Goal: Task Accomplishment & Management: Complete application form

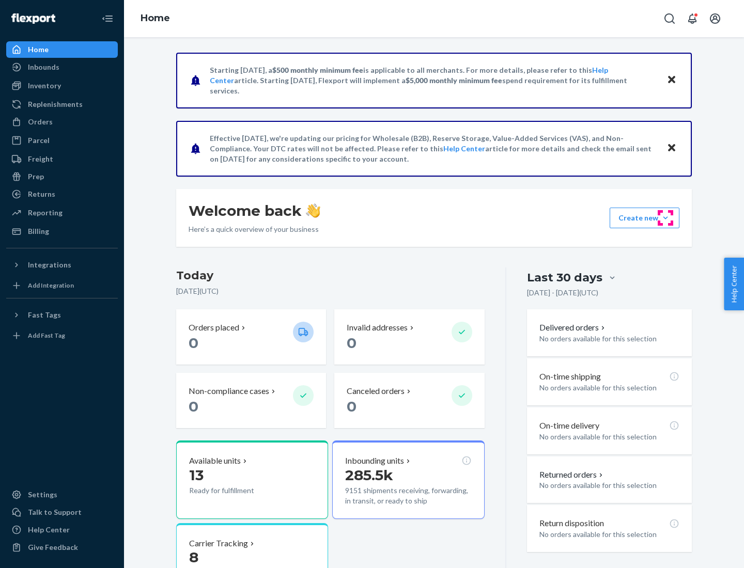
click at [665, 218] on button "Create new Create new inbound Create new order Create new product" at bounding box center [644, 218] width 70 height 21
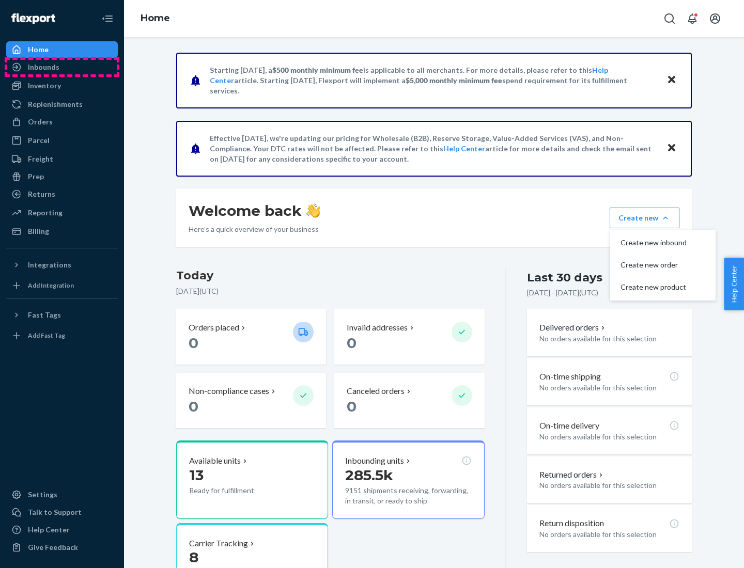
click at [62, 67] on div "Inbounds" at bounding box center [61, 67] width 109 height 14
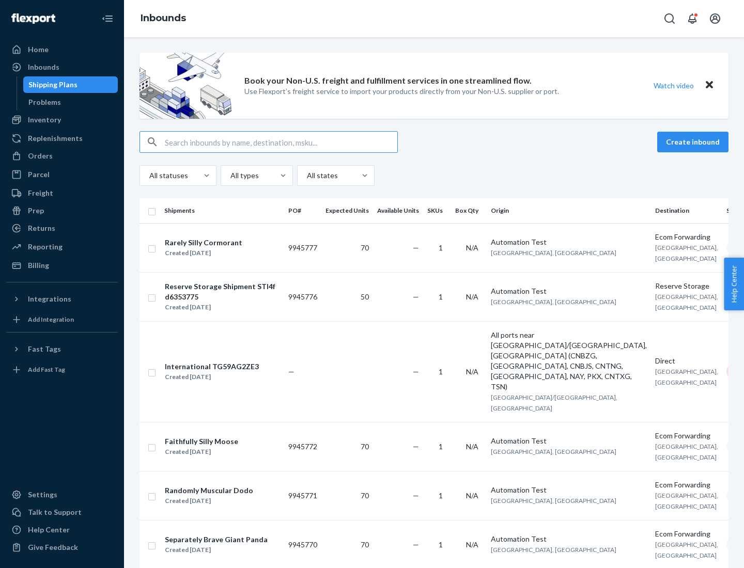
click at [694, 142] on button "Create inbound" at bounding box center [692, 142] width 71 height 21
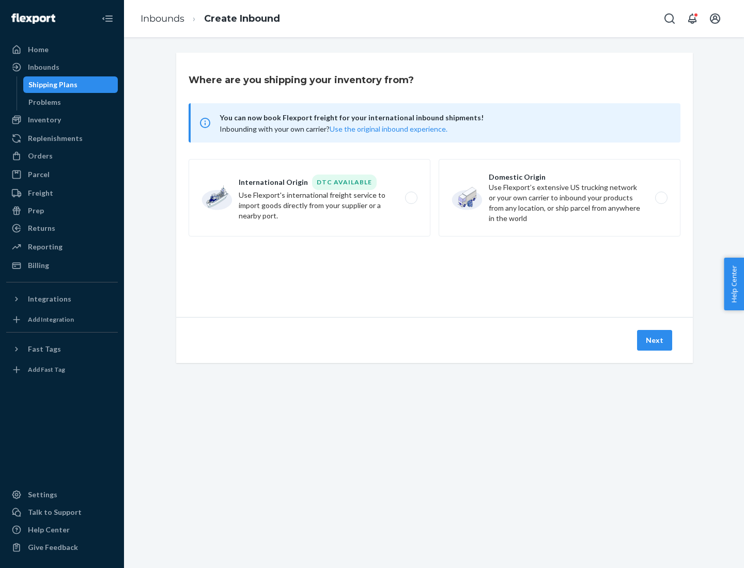
click at [559, 198] on label "Domestic Origin Use Flexport’s extensive US trucking network or your own carrie…" at bounding box center [559, 197] width 242 height 77
click at [660, 198] on input "Domestic Origin Use Flexport’s extensive US trucking network or your own carrie…" at bounding box center [663, 198] width 7 height 7
radio input "true"
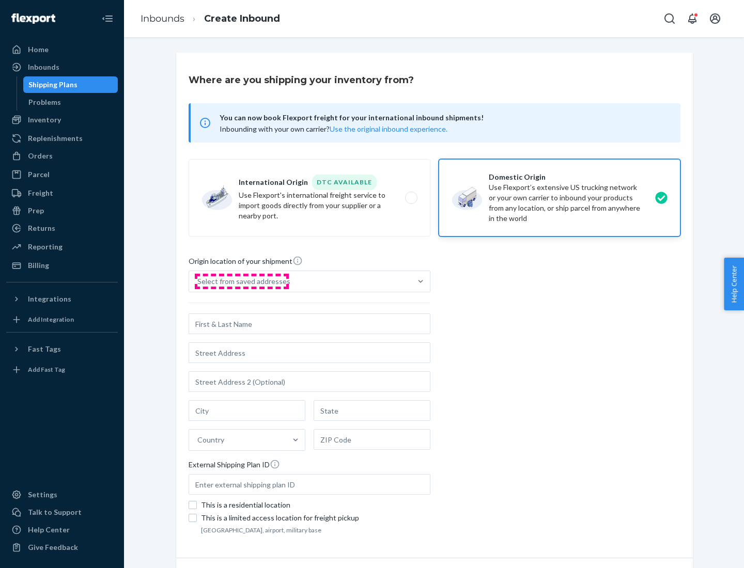
click at [241, 281] on div "Select from saved addresses" at bounding box center [243, 281] width 93 height 10
click at [198, 281] on input "Select from saved addresses" at bounding box center [197, 281] width 1 height 10
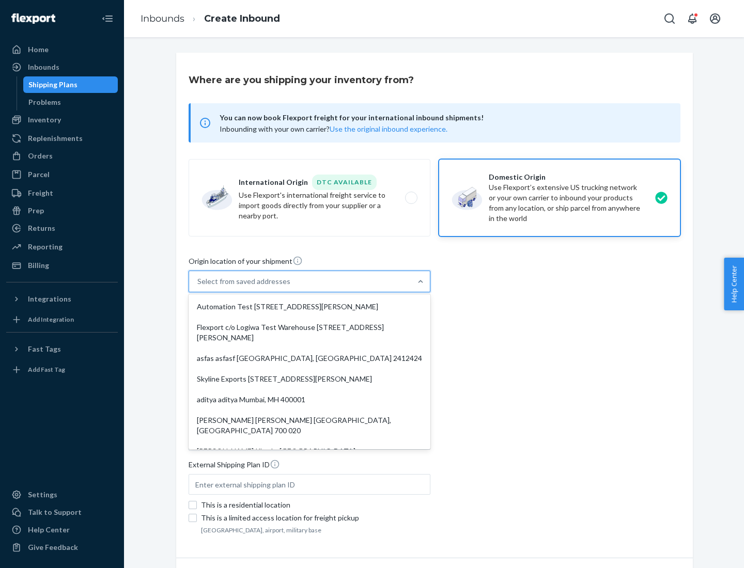
scroll to position [4, 0]
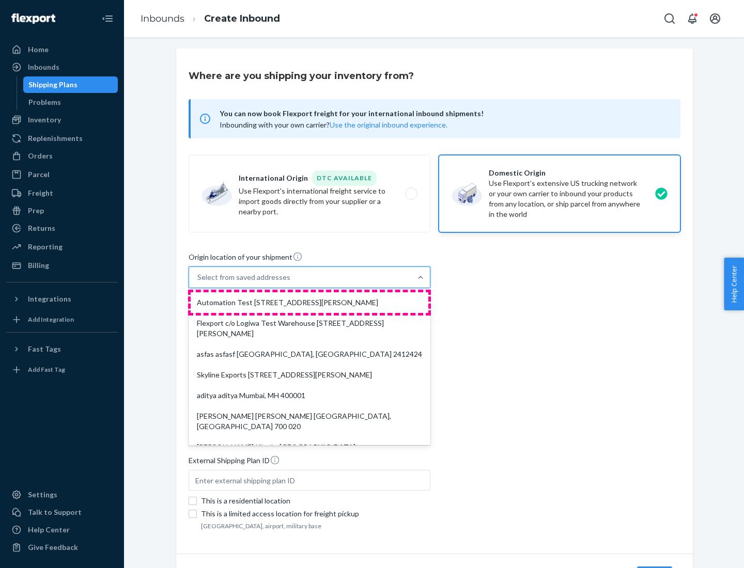
click at [309, 303] on div "Automation Test [STREET_ADDRESS][PERSON_NAME]" at bounding box center [310, 302] width 238 height 21
click at [198, 282] on input "option Automation Test [STREET_ADDRESS][PERSON_NAME]. 9 results available. Use …" at bounding box center [197, 277] width 1 height 10
type input "Automation Test"
type input "9th Floor"
type input "[GEOGRAPHIC_DATA]"
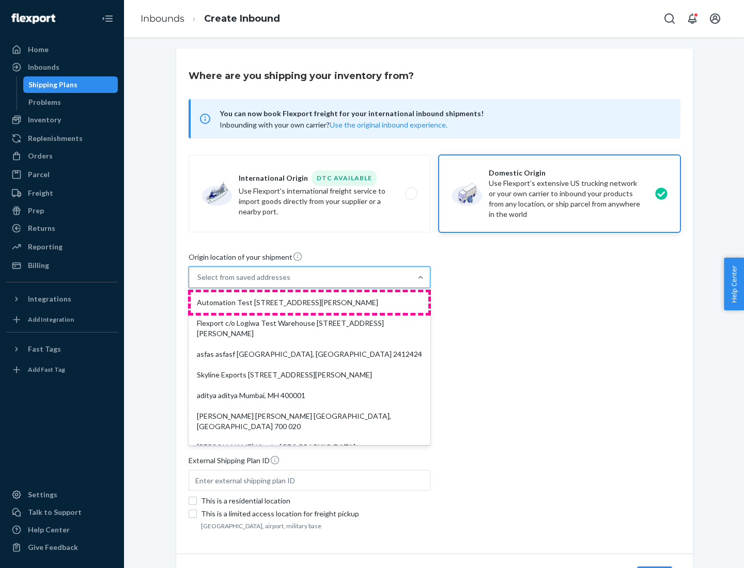
type input "CA"
type input "94104"
type input "[STREET_ADDRESS][PERSON_NAME]"
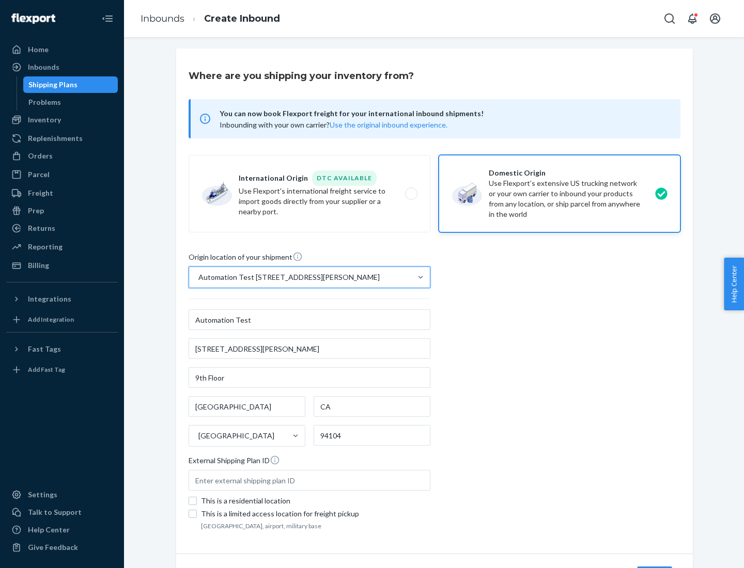
scroll to position [60, 0]
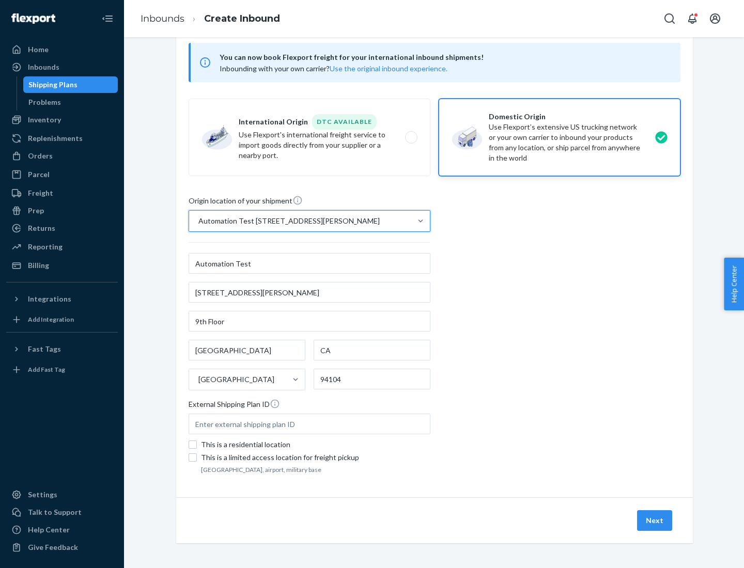
click at [655, 520] on button "Next" at bounding box center [654, 520] width 35 height 21
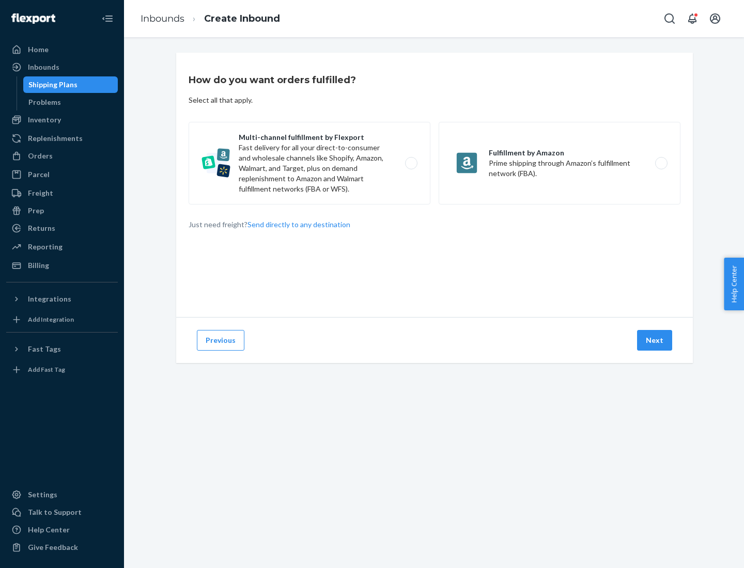
click at [309, 163] on label "Multi-channel fulfillment by Flexport Fast delivery for all your direct-to-cons…" at bounding box center [309, 163] width 242 height 83
click at [410, 163] on input "Multi-channel fulfillment by Flexport Fast delivery for all your direct-to-cons…" at bounding box center [413, 163] width 7 height 7
radio input "true"
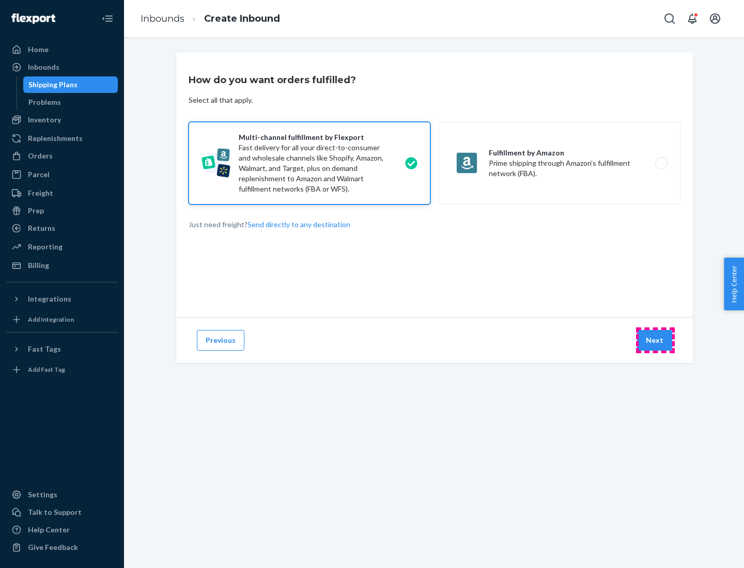
click at [655, 340] on button "Next" at bounding box center [654, 340] width 35 height 21
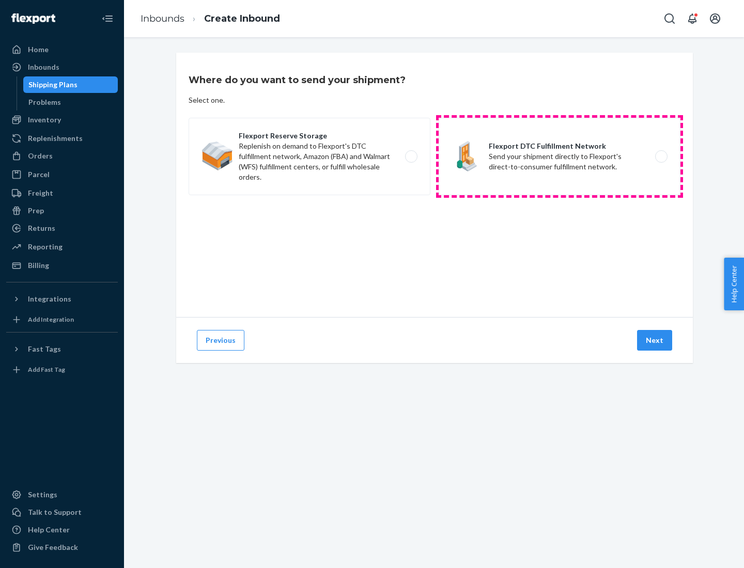
click at [559, 156] on label "Flexport DTC Fulfillment Network Send your shipment directly to Flexport's dire…" at bounding box center [559, 156] width 242 height 77
click at [660, 156] on input "Flexport DTC Fulfillment Network Send your shipment directly to Flexport's dire…" at bounding box center [663, 156] width 7 height 7
radio input "true"
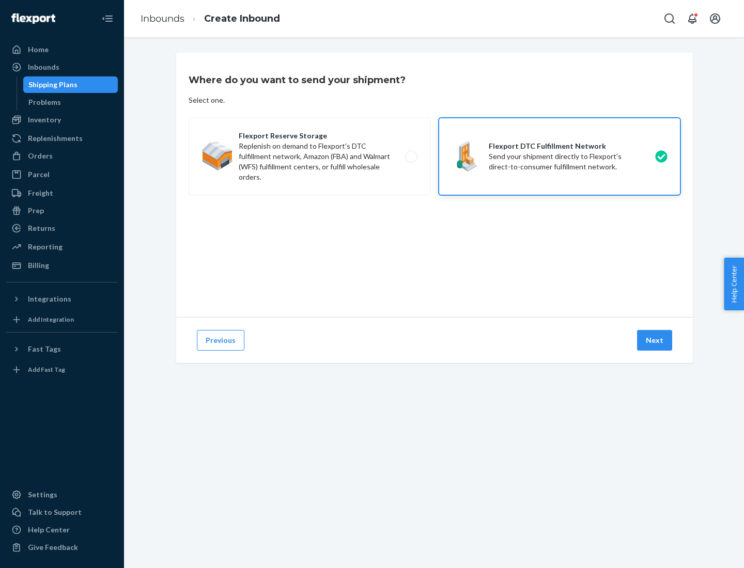
click at [655, 340] on button "Next" at bounding box center [654, 340] width 35 height 21
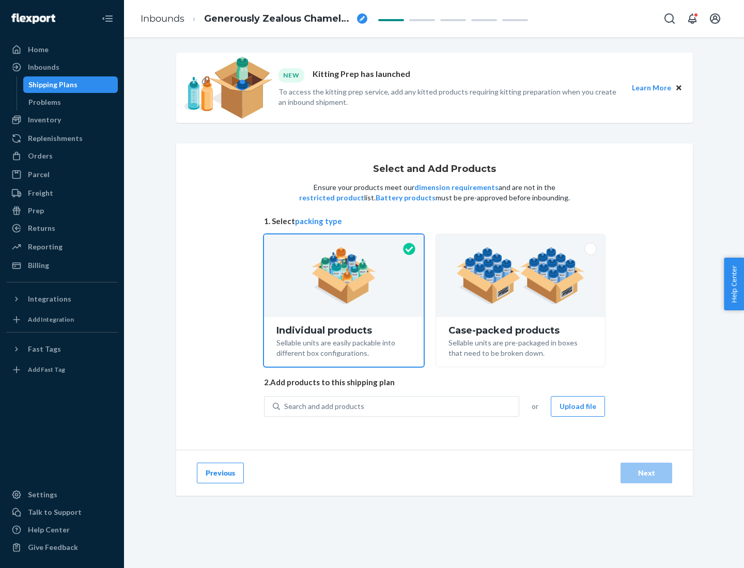
click at [520, 276] on img at bounding box center [520, 275] width 129 height 57
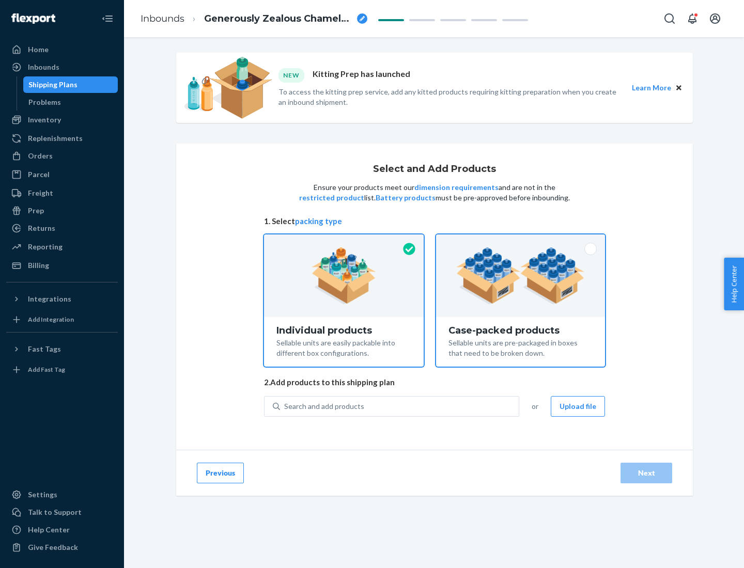
click at [520, 241] on input "Case-packed products Sellable units are pre-packaged in boxes that need to be b…" at bounding box center [520, 237] width 7 height 7
radio input "true"
radio input "false"
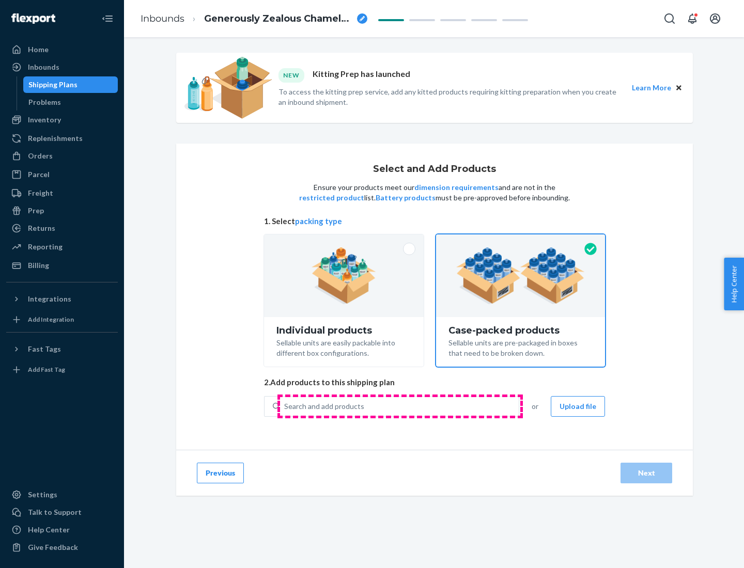
click at [400, 406] on div "Search and add products" at bounding box center [399, 406] width 239 height 19
click at [285, 406] on input "Search and add products" at bounding box center [284, 406] width 1 height 10
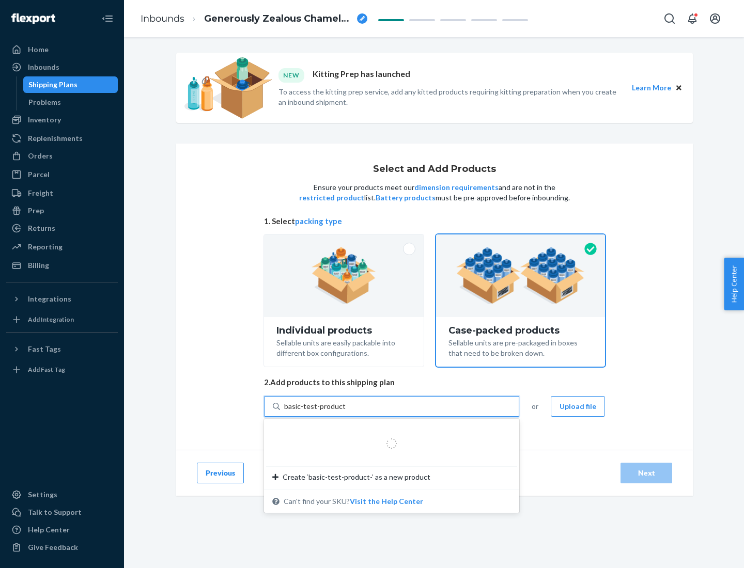
type input "basic-test-product-1"
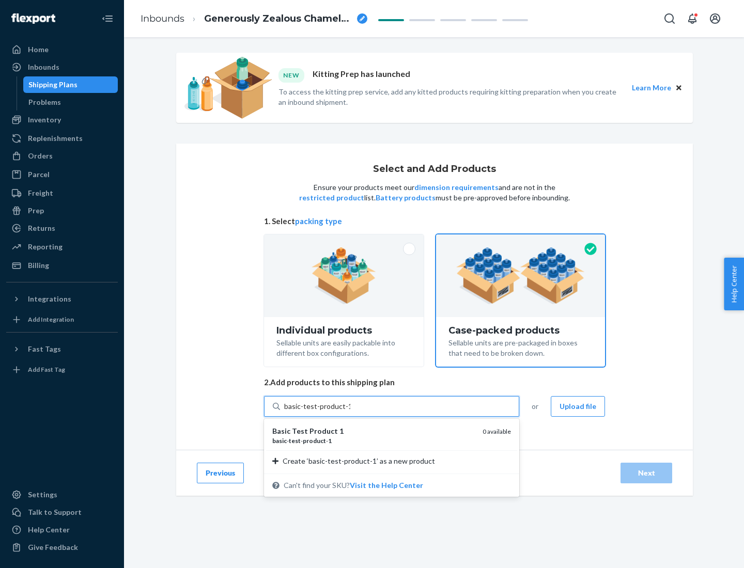
click at [373, 440] on div "basic - test - product - 1" at bounding box center [373, 440] width 202 height 9
click at [350, 412] on input "basic-test-product-1" at bounding box center [317, 406] width 66 height 10
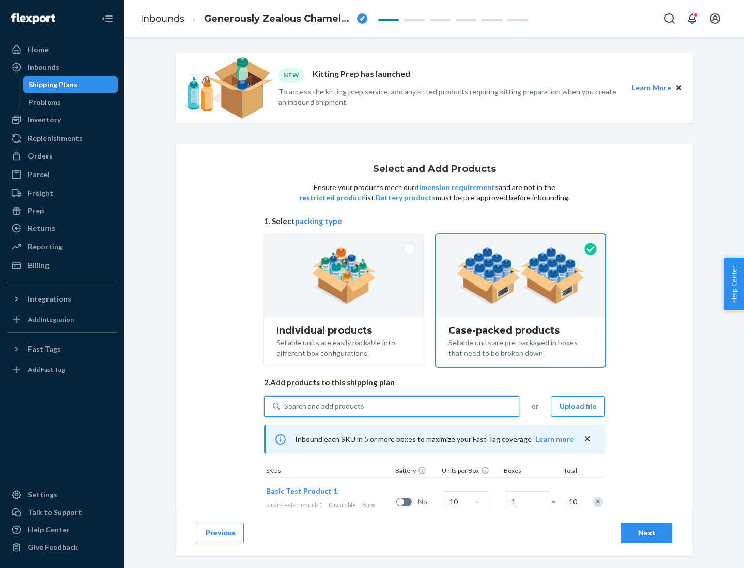
scroll to position [37, 0]
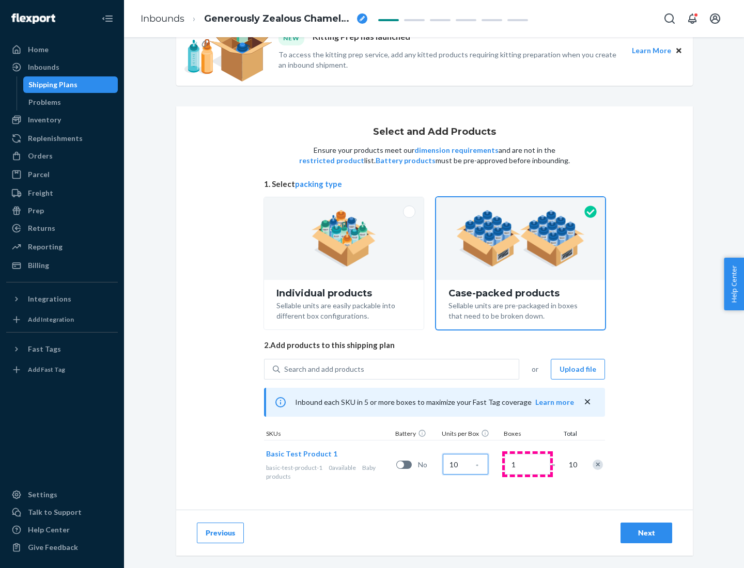
type input "10"
type input "7"
click at [646, 533] on div "Next" at bounding box center [646, 533] width 34 height 10
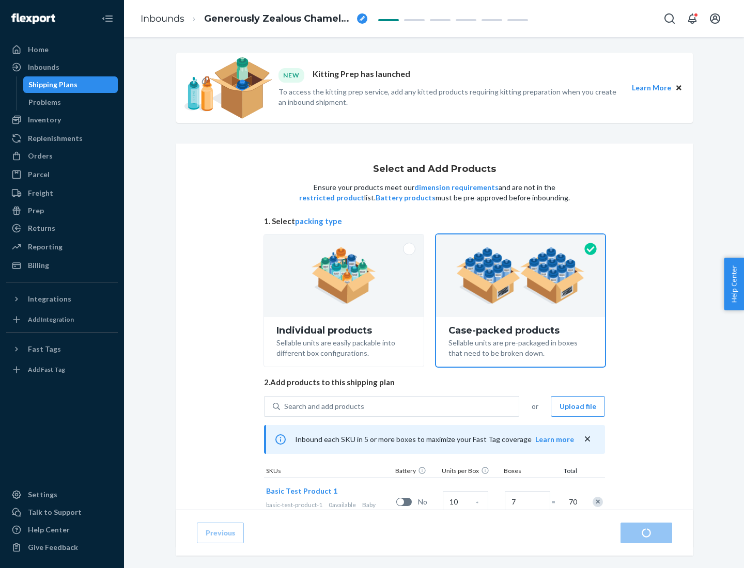
radio input "true"
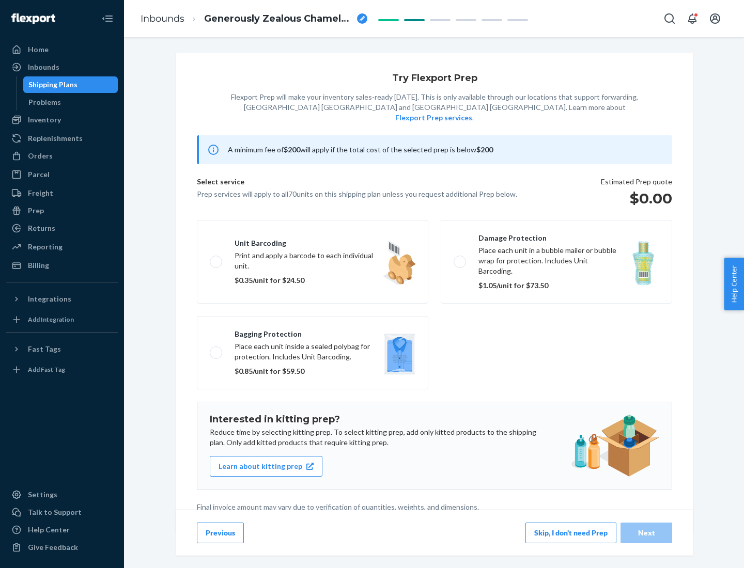
scroll to position [3, 0]
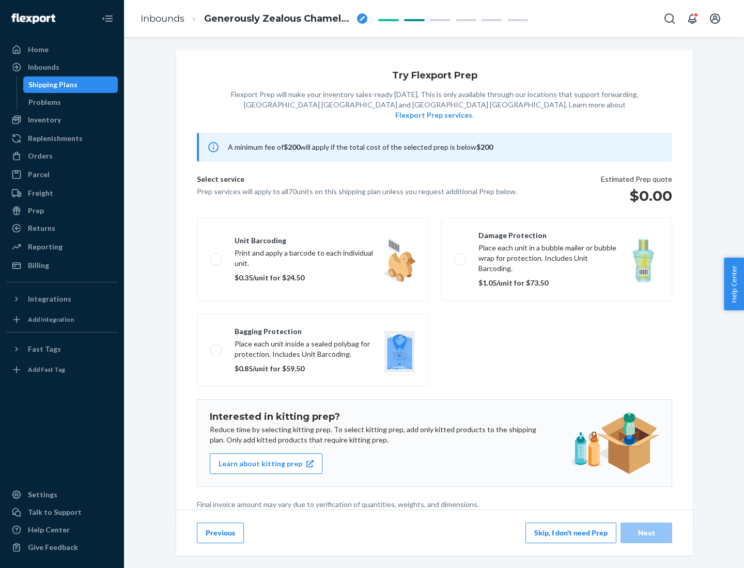
click at [312, 329] on label "Bagging protection Place each unit inside a sealed polybag for protection. Incl…" at bounding box center [312, 349] width 231 height 73
click at [216, 346] on input "Bagging protection Place each unit inside a sealed polybag for protection. Incl…" at bounding box center [213, 349] width 7 height 7
checkbox input "true"
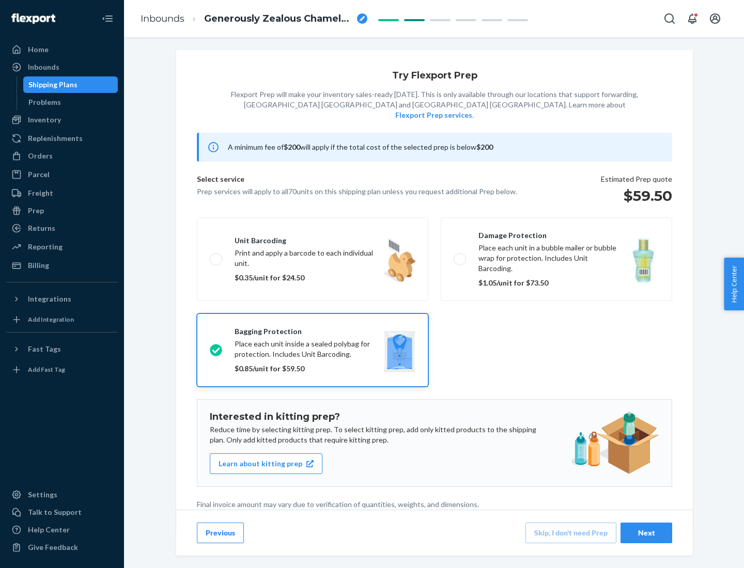
click at [646, 532] on div "Next" at bounding box center [646, 533] width 34 height 10
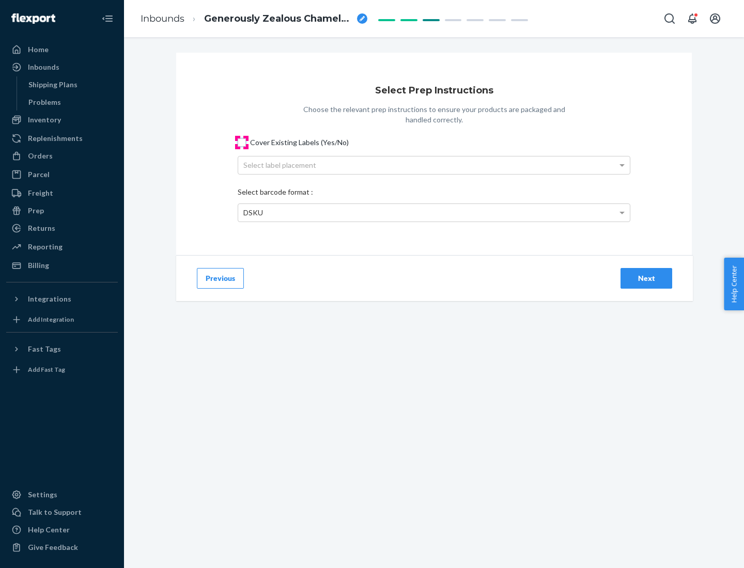
click at [242, 142] on input "Cover Existing Labels (Yes/No)" at bounding box center [242, 142] width 8 height 8
checkbox input "true"
click at [434, 165] on div "Select label placement" at bounding box center [433, 165] width 391 height 18
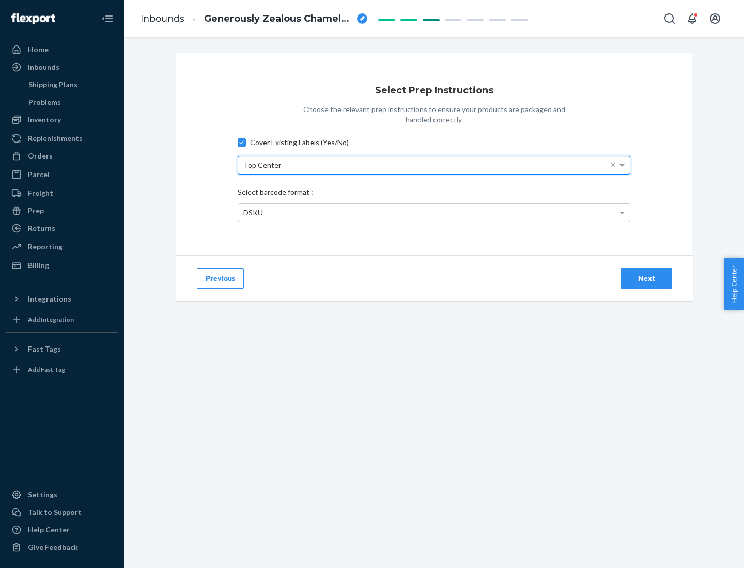
click at [434, 212] on div "DSKU" at bounding box center [433, 213] width 391 height 18
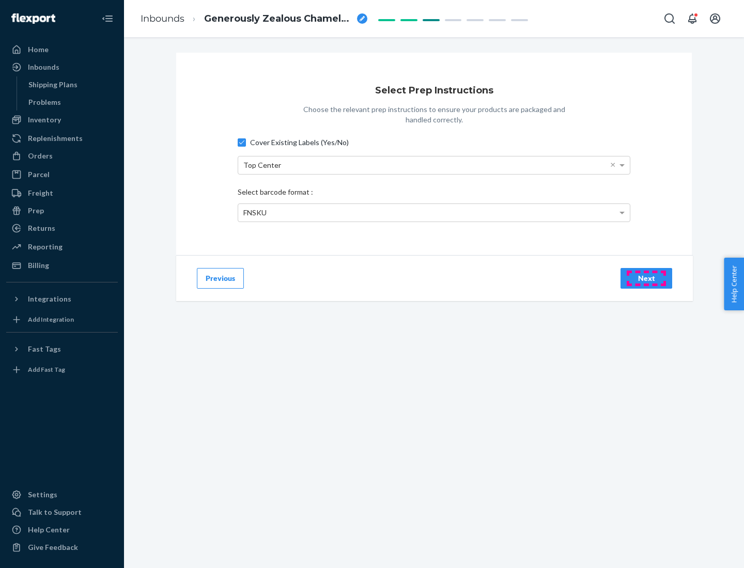
click at [646, 278] on div "Next" at bounding box center [646, 278] width 34 height 10
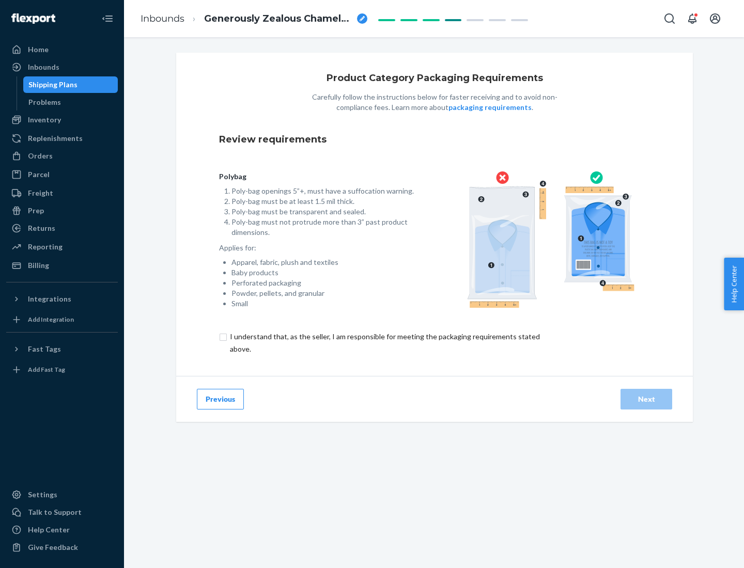
click at [384, 342] on input "checkbox" at bounding box center [390, 342] width 343 height 25
checkbox input "true"
click at [646, 399] on div "Next" at bounding box center [646, 399] width 34 height 10
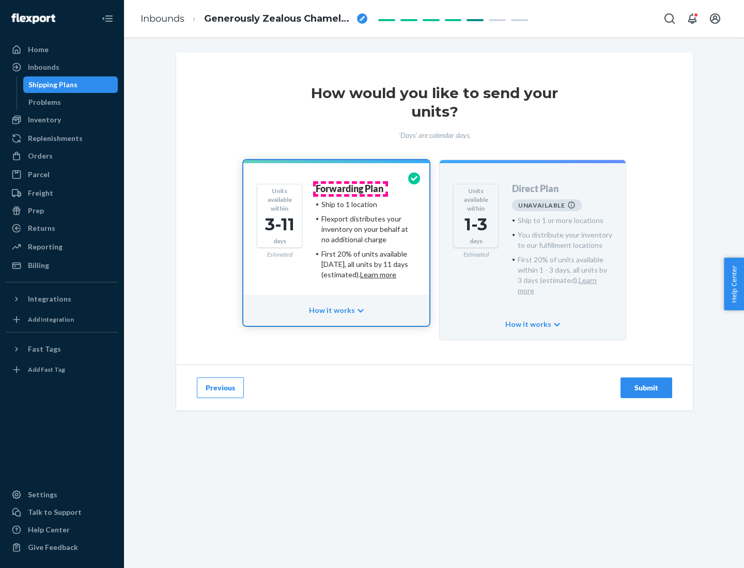
click at [350, 188] on h4 "Forwarding Plan" at bounding box center [349, 189] width 68 height 10
click at [646, 383] on div "Submit" at bounding box center [646, 388] width 34 height 10
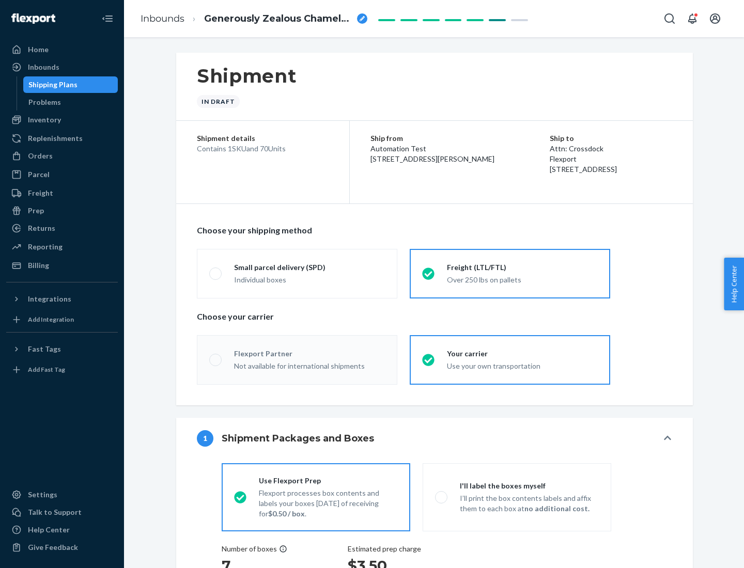
radio input "true"
radio input "false"
radio input "true"
radio input "false"
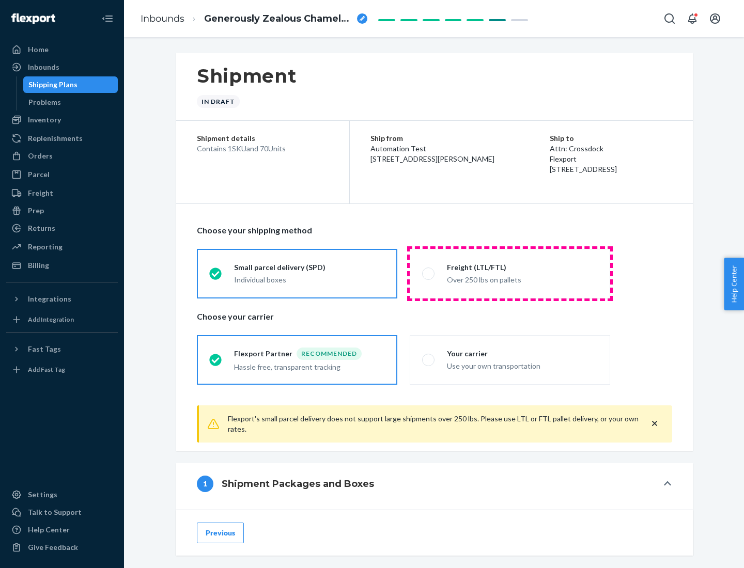
click at [510, 273] on div "Over 250 lbs on pallets" at bounding box center [522, 279] width 151 height 12
click at [429, 273] on input "Freight (LTL/FTL) Over 250 lbs on pallets" at bounding box center [425, 273] width 7 height 7
radio input "true"
radio input "false"
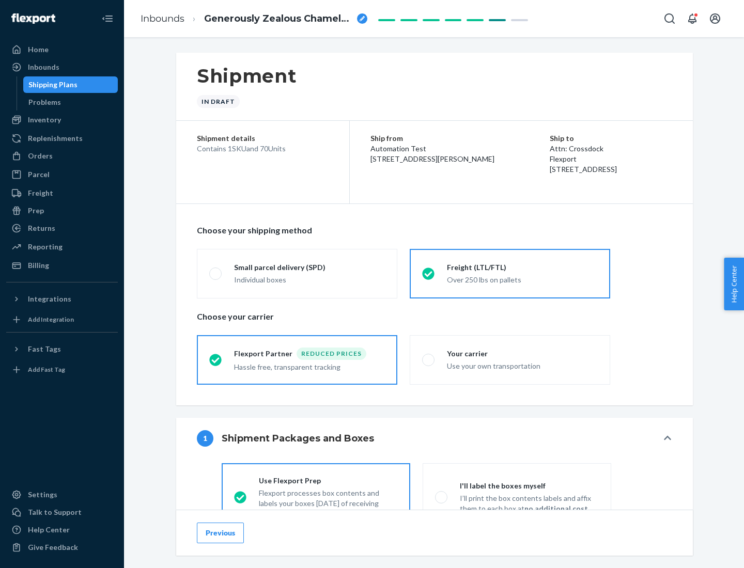
scroll to position [57, 0]
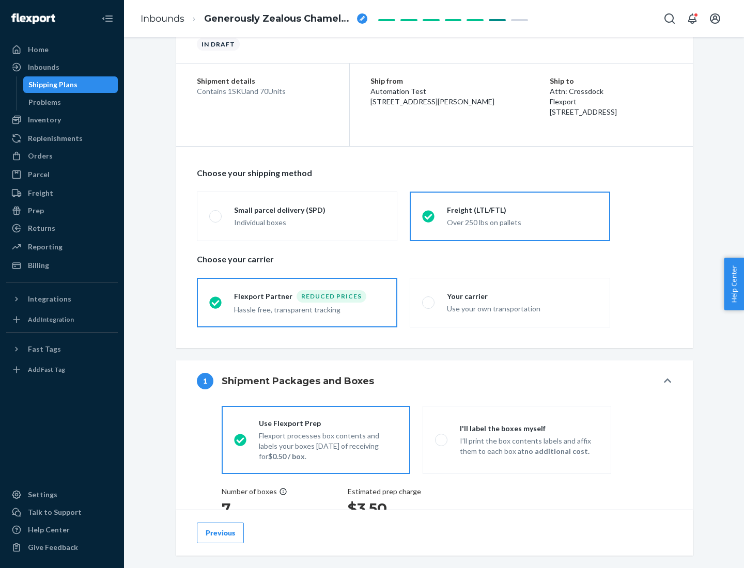
click at [297, 303] on div "Hassle free, transparent tracking" at bounding box center [309, 309] width 151 height 12
click at [216, 302] on input "Flexport Partner Reduced prices Hassle free, transparent tracking" at bounding box center [212, 302] width 7 height 7
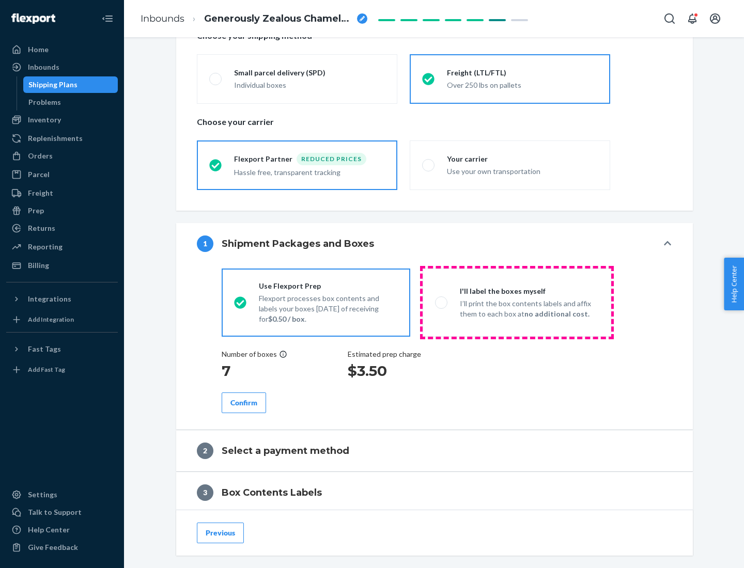
click at [516, 302] on p "I’ll print the box contents labels and affix them to each box at no additional …" at bounding box center [529, 308] width 139 height 21
click at [441, 302] on input "I'll label the boxes myself I’ll print the box contents labels and affix them t…" at bounding box center [438, 302] width 7 height 7
radio input "true"
radio input "false"
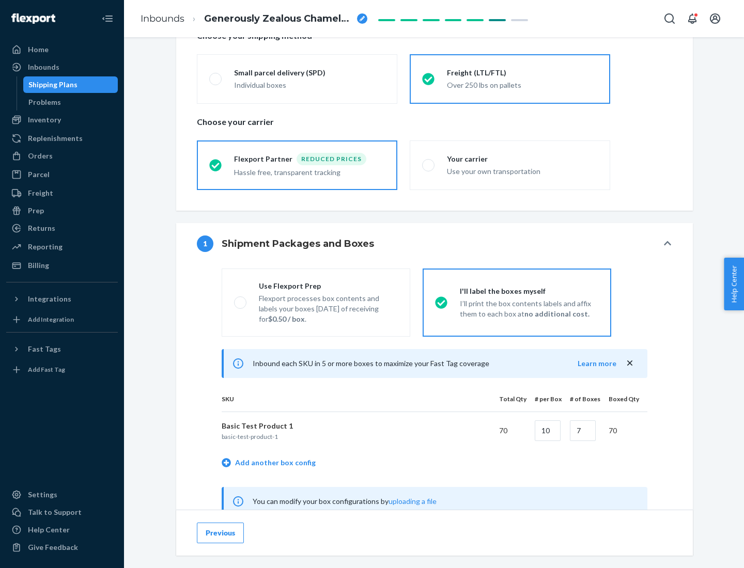
scroll to position [323, 0]
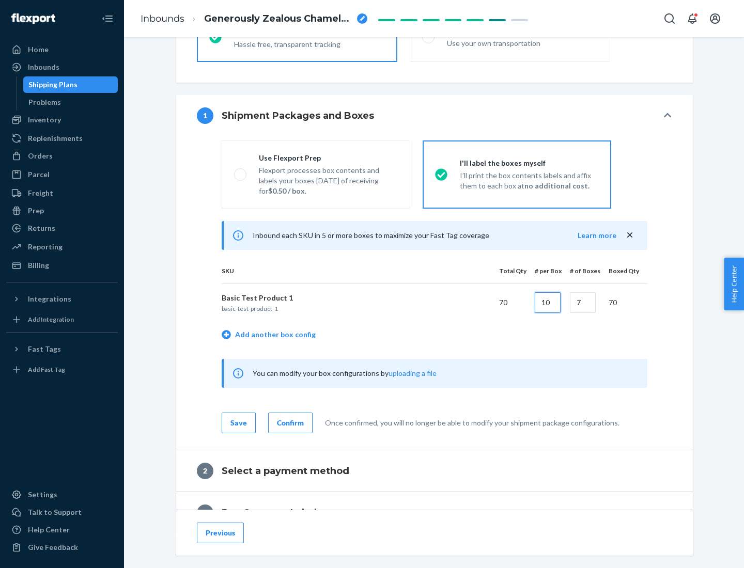
type input "10"
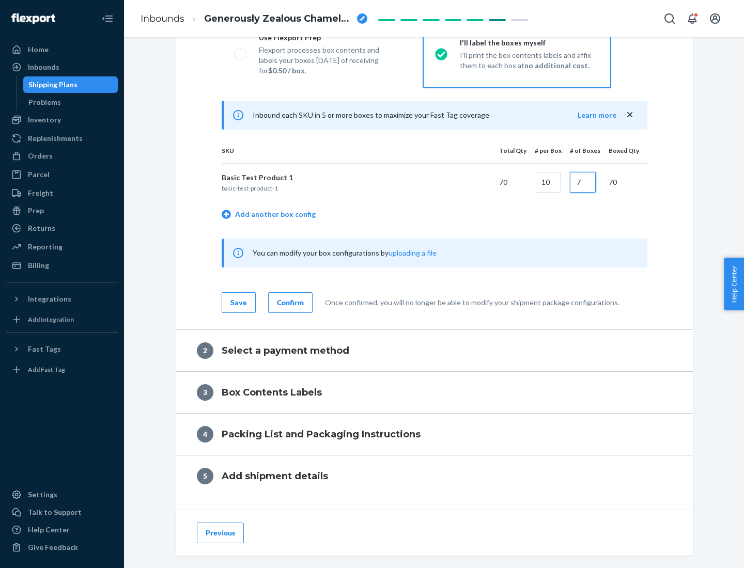
type input "7"
click at [289, 302] on div "Confirm" at bounding box center [290, 302] width 27 height 10
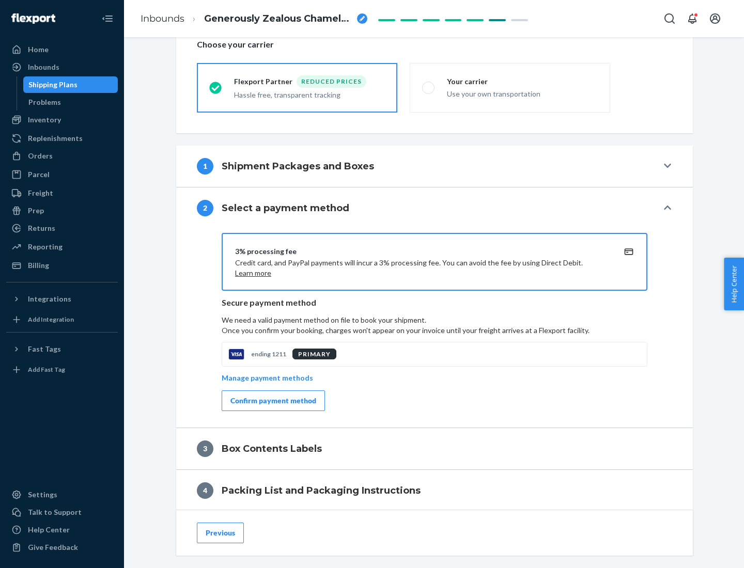
scroll to position [370, 0]
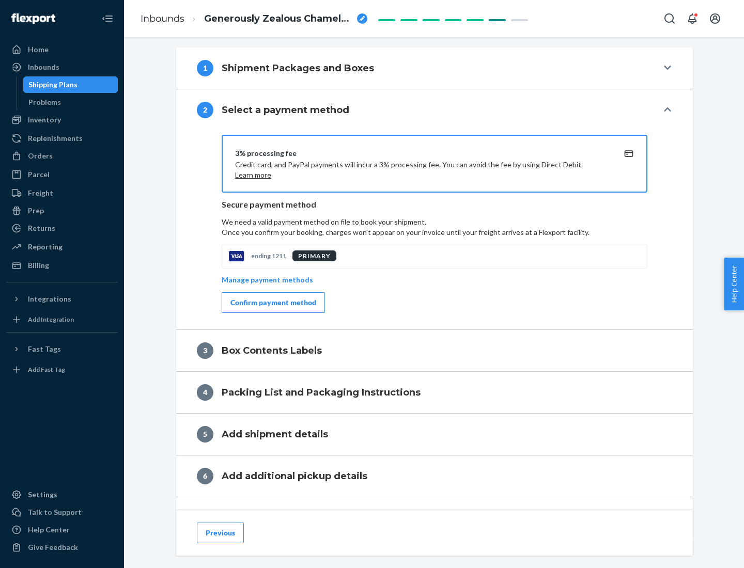
click at [272, 303] on div "Confirm payment method" at bounding box center [273, 302] width 86 height 10
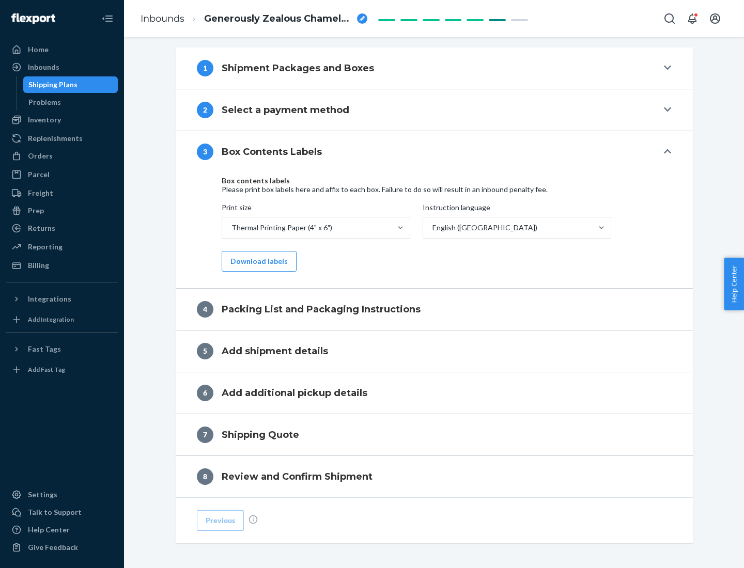
scroll to position [329, 0]
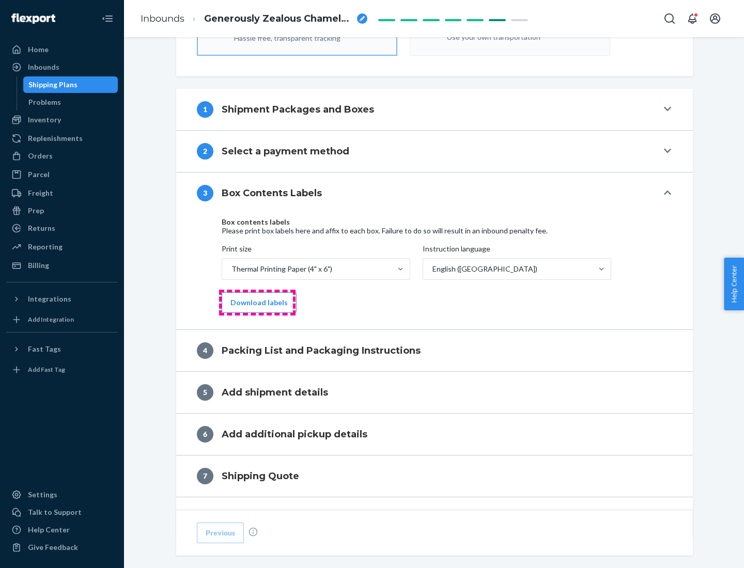
click at [257, 303] on button "Download labels" at bounding box center [259, 302] width 75 height 21
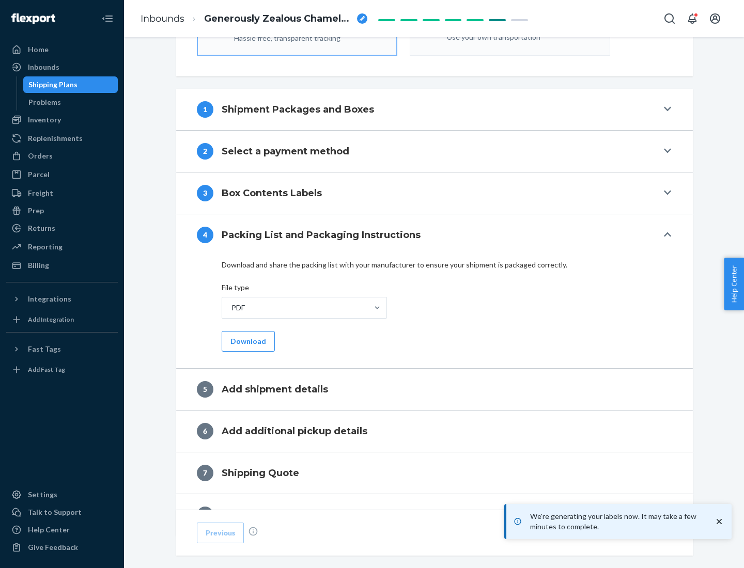
scroll to position [368, 0]
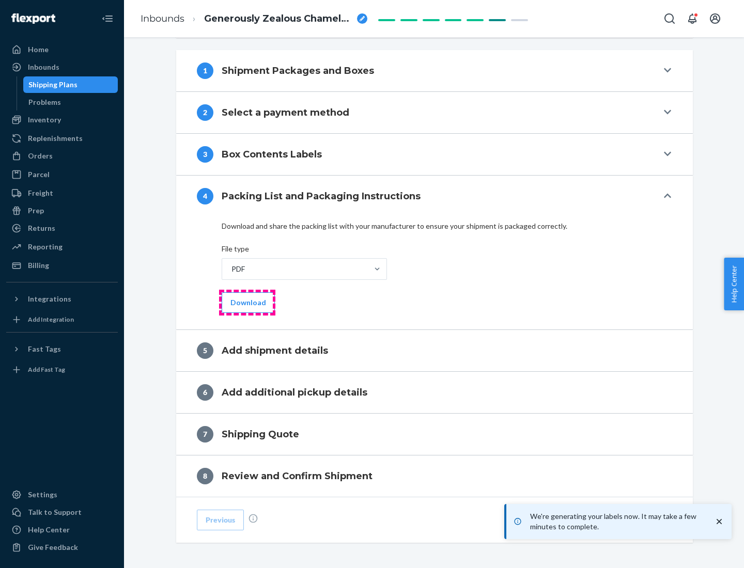
click at [247, 302] on button "Download" at bounding box center [248, 302] width 53 height 21
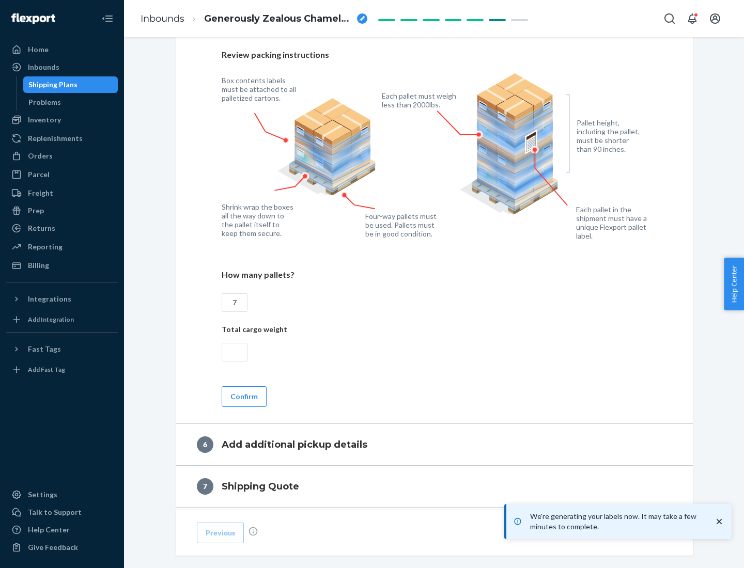
scroll to position [712, 0]
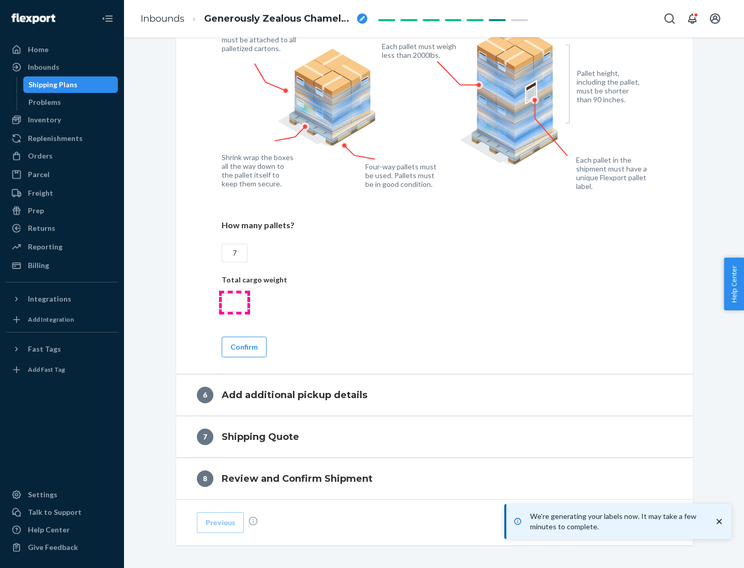
type input "7"
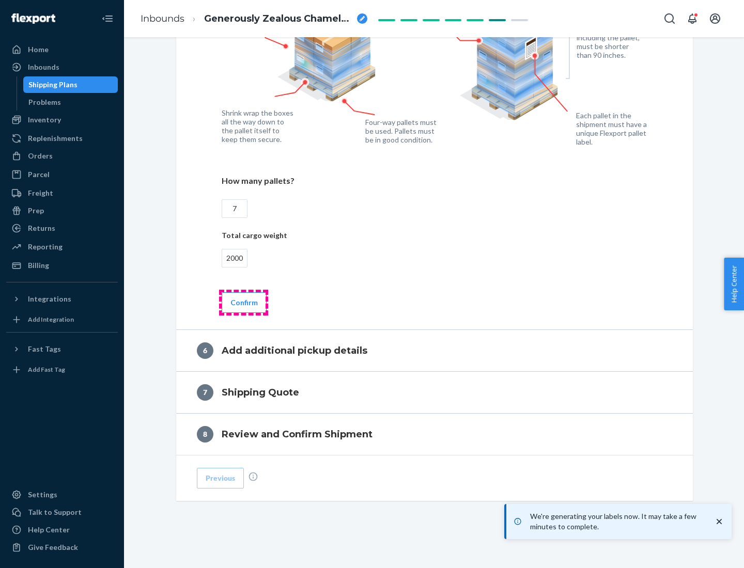
type input "2000"
click at [243, 302] on button "Confirm" at bounding box center [244, 302] width 45 height 21
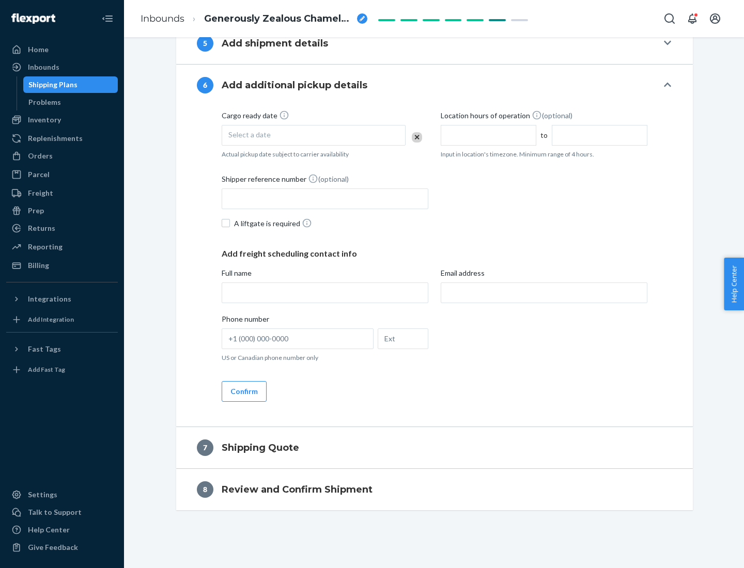
scroll to position [395, 0]
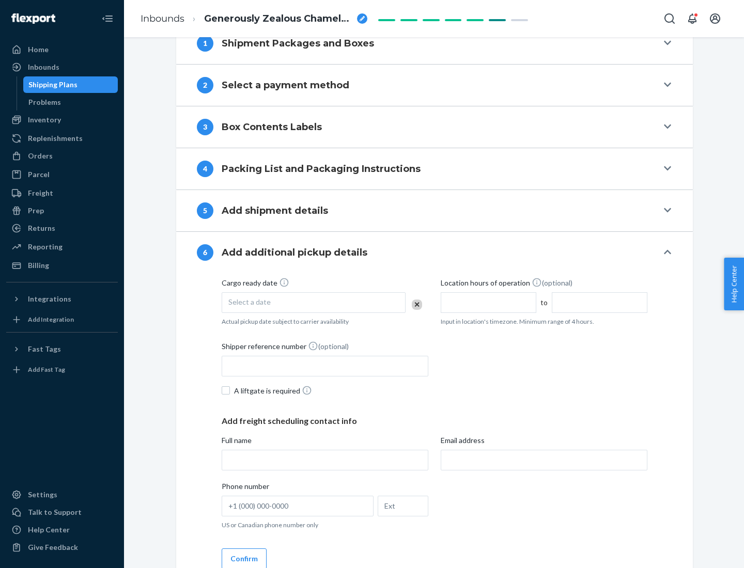
click at [313, 302] on div "Select a date" at bounding box center [314, 302] width 184 height 21
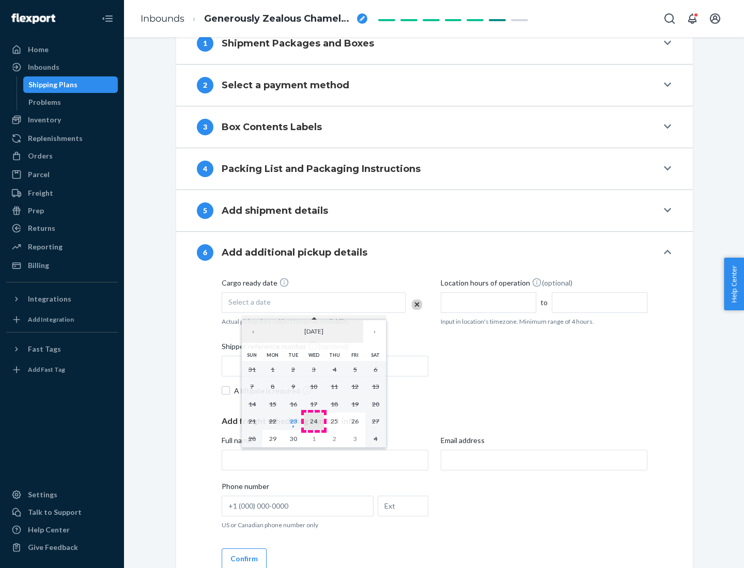
click at [313, 421] on abbr "24" at bounding box center [313, 421] width 7 height 8
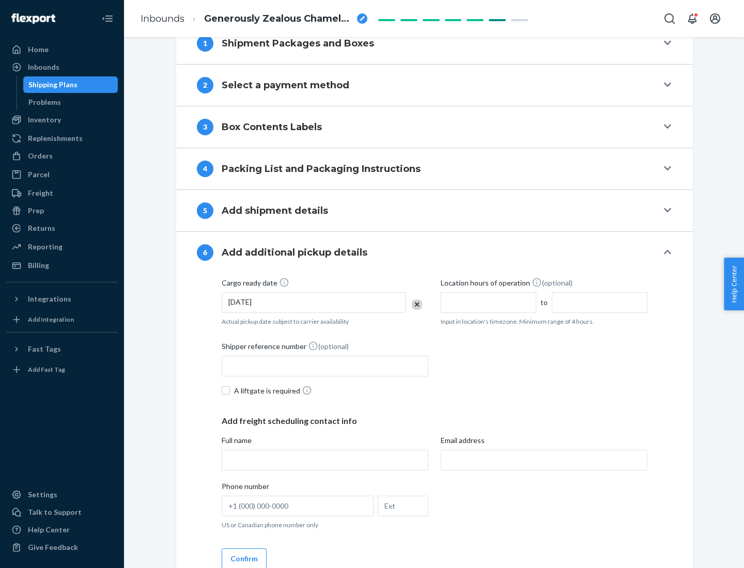
scroll to position [552, 0]
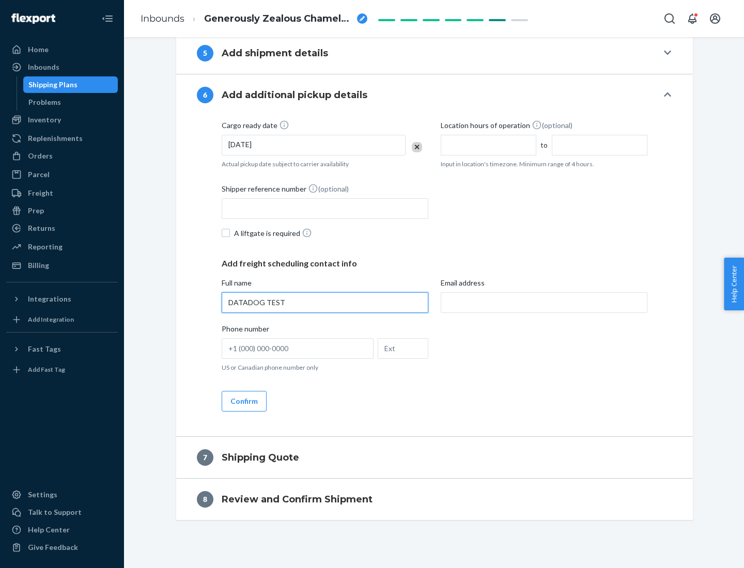
type input "DATADOG TEST"
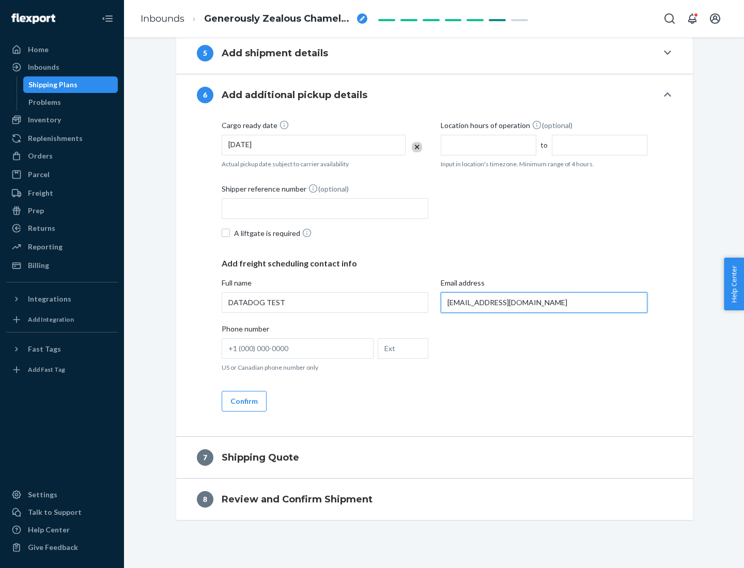
scroll to position [562, 0]
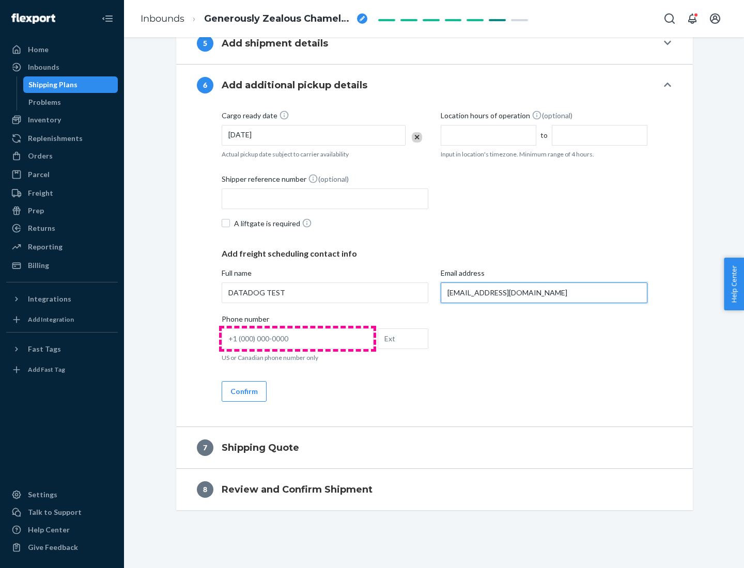
type input "[EMAIL_ADDRESS][DOMAIN_NAME]"
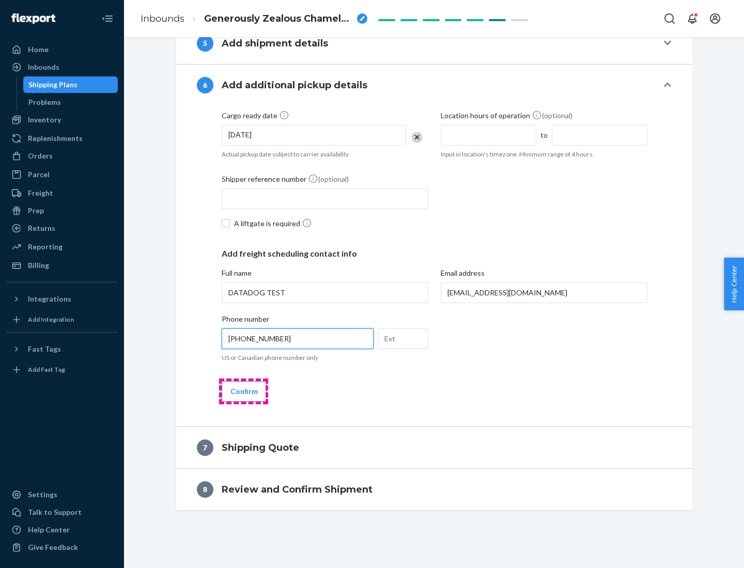
type input "[PHONE_NUMBER]"
click at [243, 391] on button "Confirm" at bounding box center [244, 391] width 45 height 21
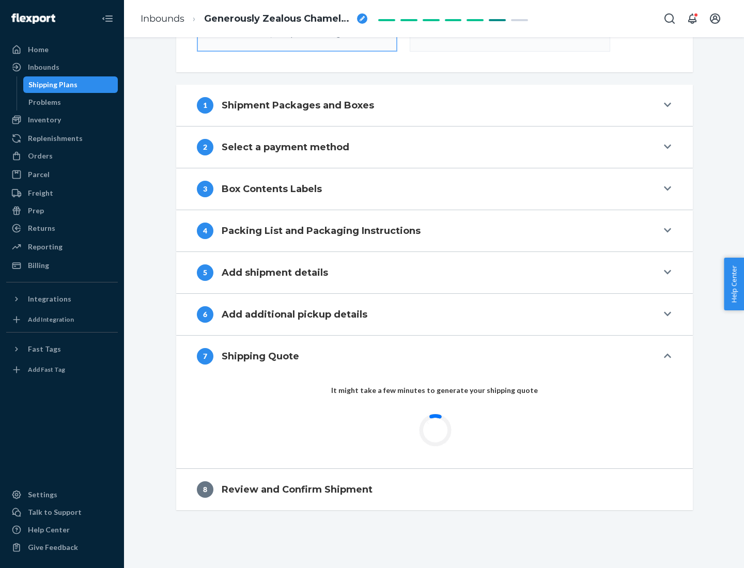
scroll to position [370, 0]
